Goal: Information Seeking & Learning: Learn about a topic

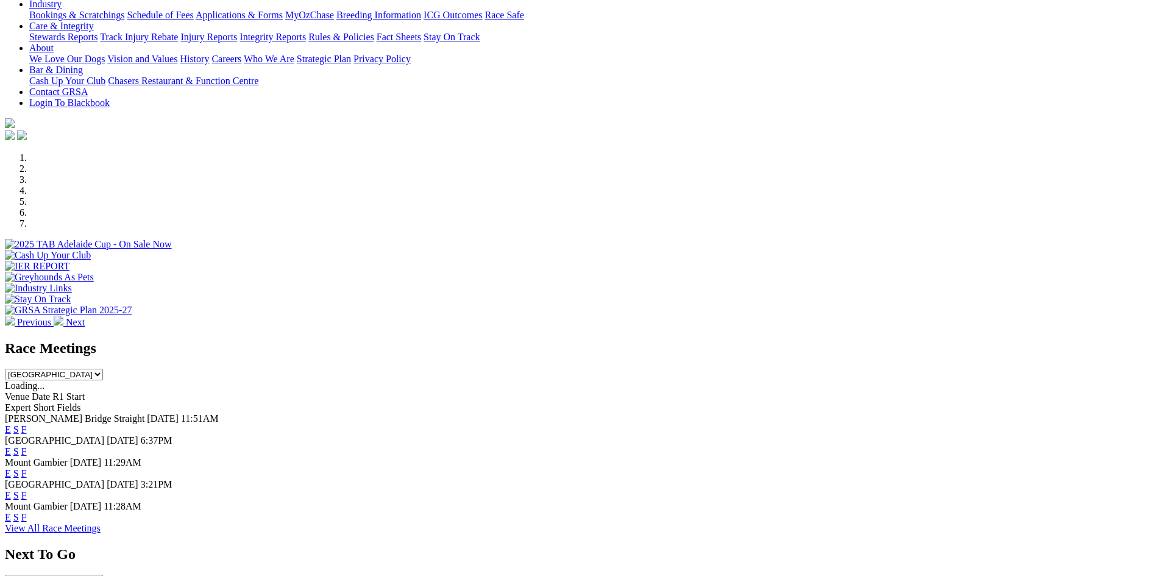
scroll to position [305, 0]
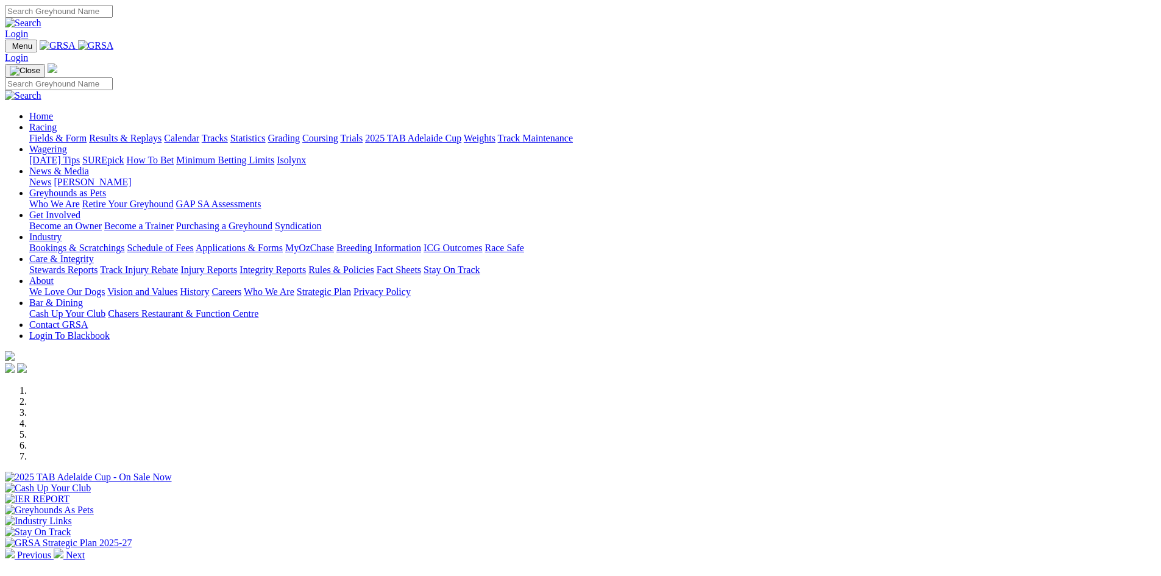
click at [98, 265] on link "Stewards Reports" at bounding box center [63, 270] width 68 height 10
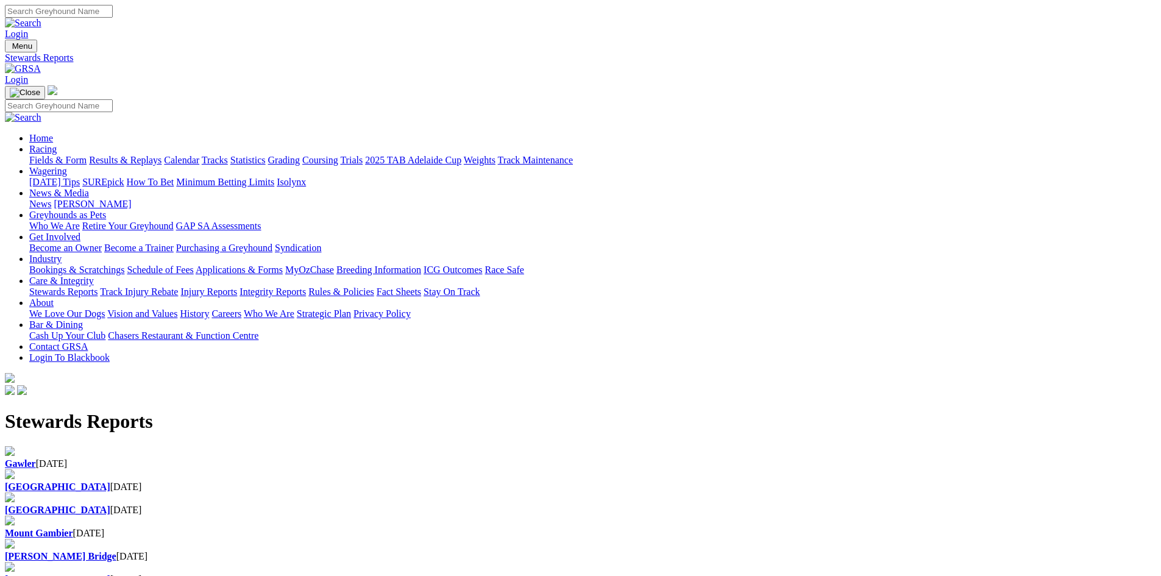
click at [272, 446] on div "Gawler 19 Aug 2025" at bounding box center [580, 457] width 1151 height 23
click at [399, 482] on div "Angle Park 19 Aug 2025" at bounding box center [580, 487] width 1151 height 11
click at [541, 505] on div "Angle Park 18 Aug 2025" at bounding box center [580, 510] width 1151 height 11
click at [73, 528] on b "Mount Gambier" at bounding box center [39, 533] width 68 height 10
click at [116, 551] on b "Murray Bridge" at bounding box center [61, 556] width 112 height 10
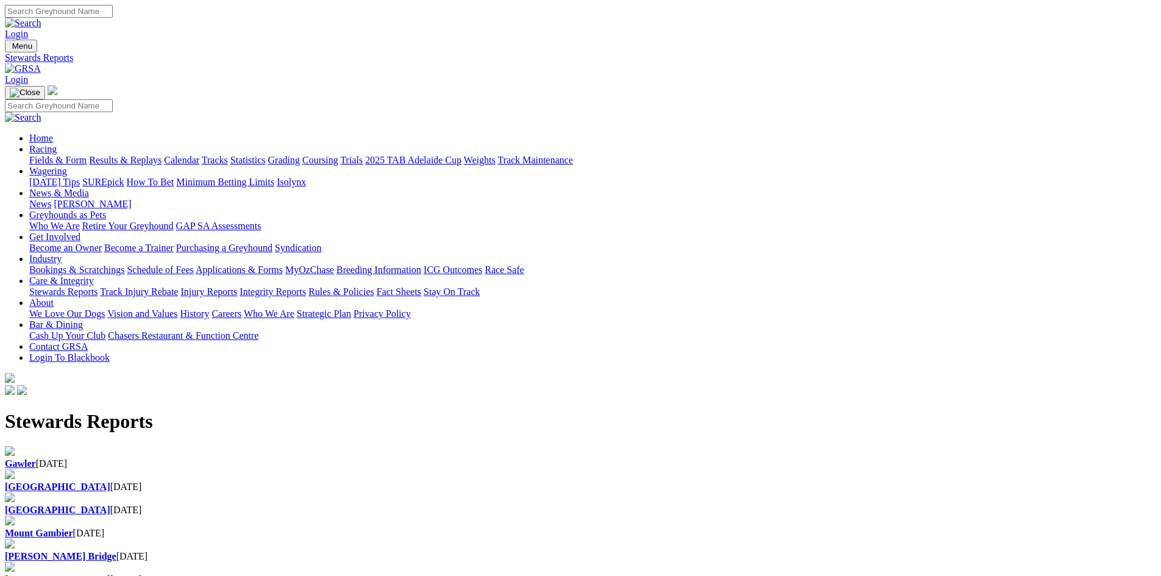
click at [410, 574] on div "[GEOGRAPHIC_DATA] [DATE]" at bounding box center [580, 579] width 1151 height 11
click at [41, 63] on img at bounding box center [23, 68] width 36 height 11
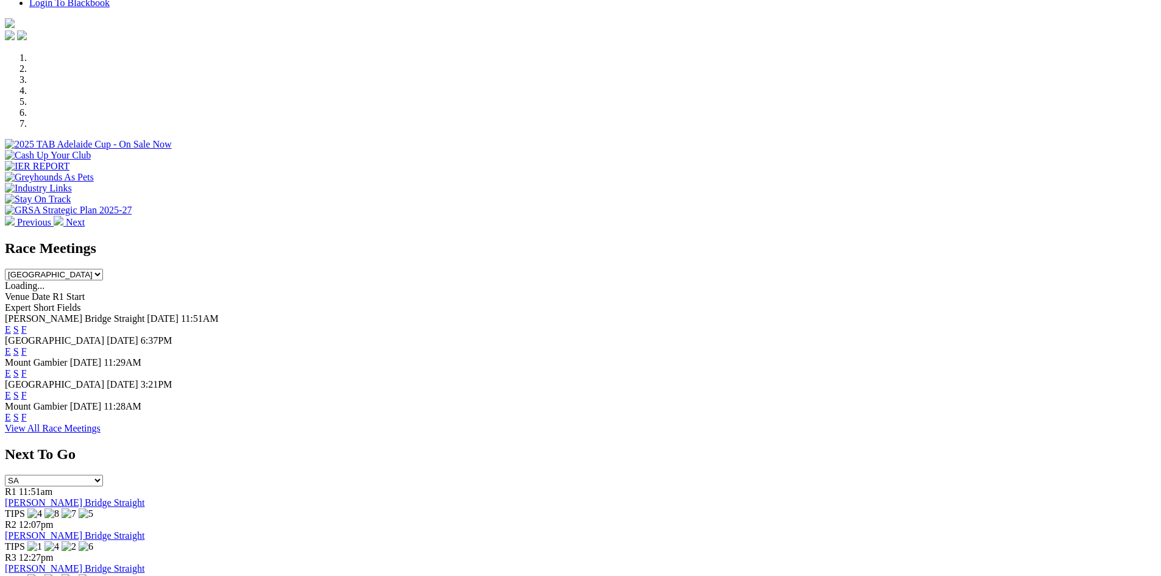
scroll to position [366, 0]
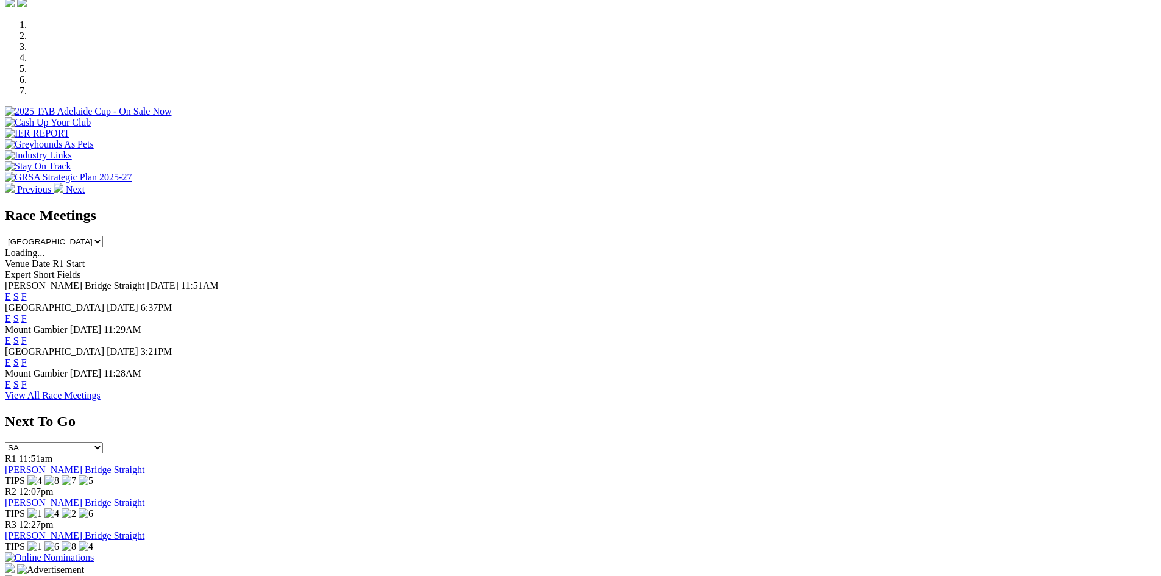
click at [27, 291] on link "F" at bounding box center [23, 296] width 5 height 10
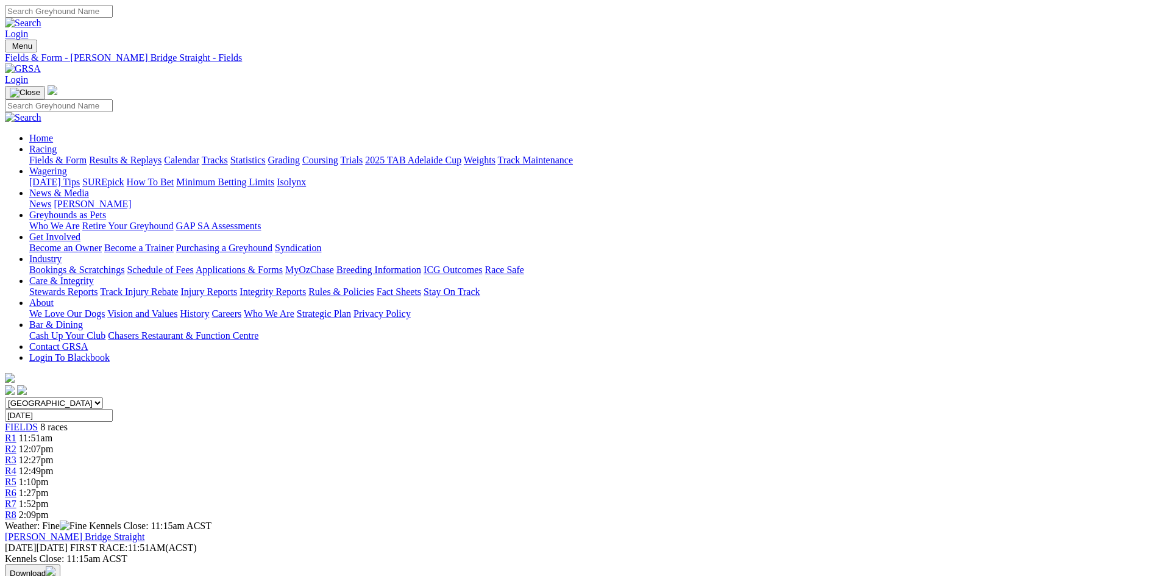
click at [41, 63] on img at bounding box center [23, 68] width 36 height 11
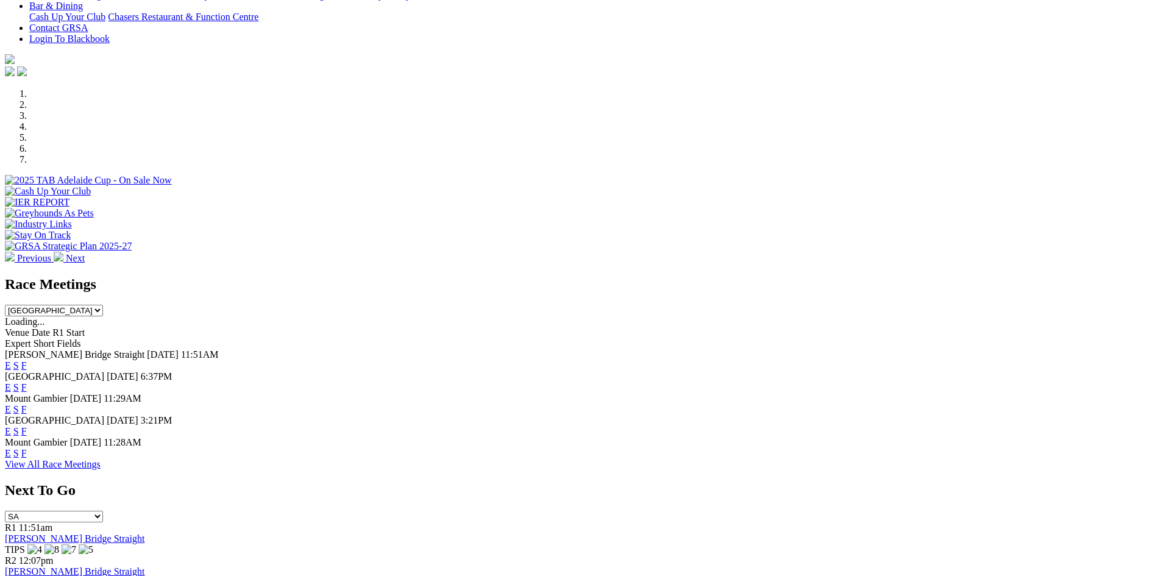
scroll to position [305, 0]
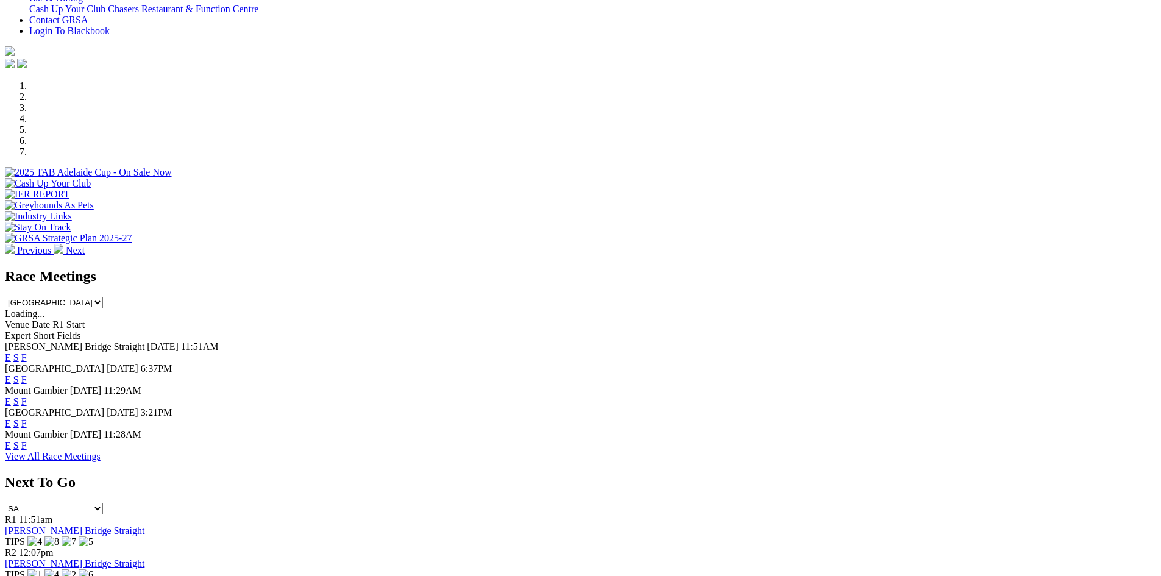
click at [27, 352] on link "F" at bounding box center [23, 357] width 5 height 10
